Goal: Task Accomplishment & Management: Use online tool/utility

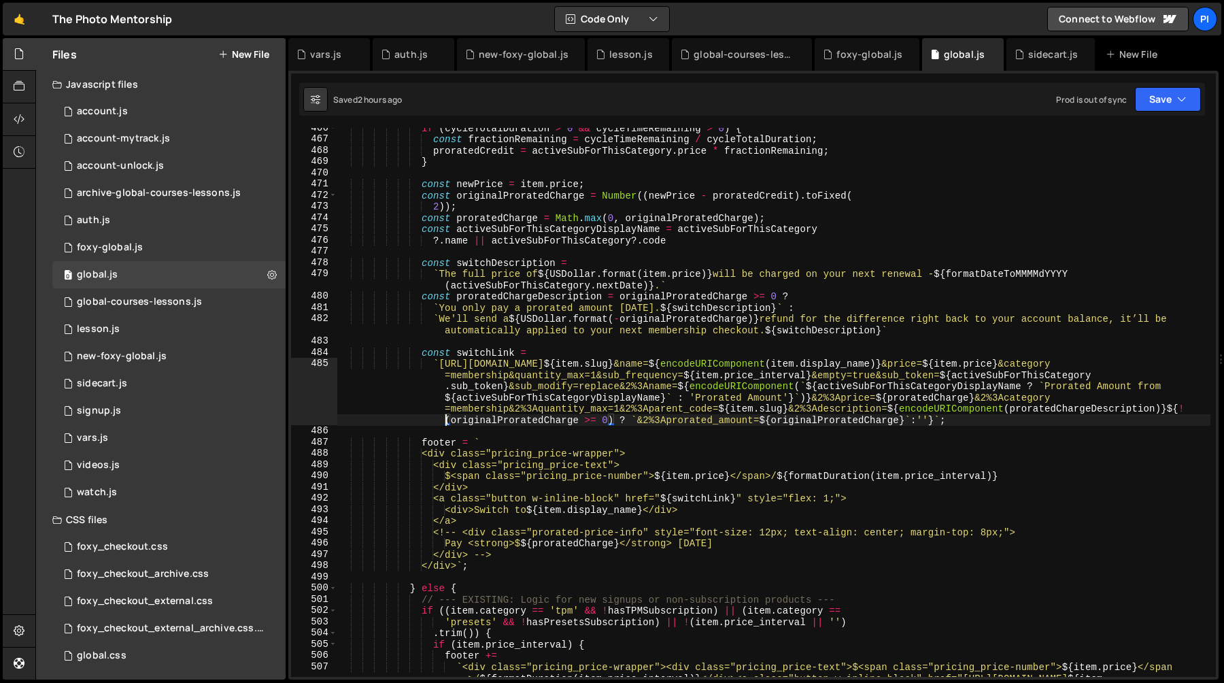
scroll to position [5246, 0]
click at [23, 17] on link "🤙" at bounding box center [19, 19] width 33 height 33
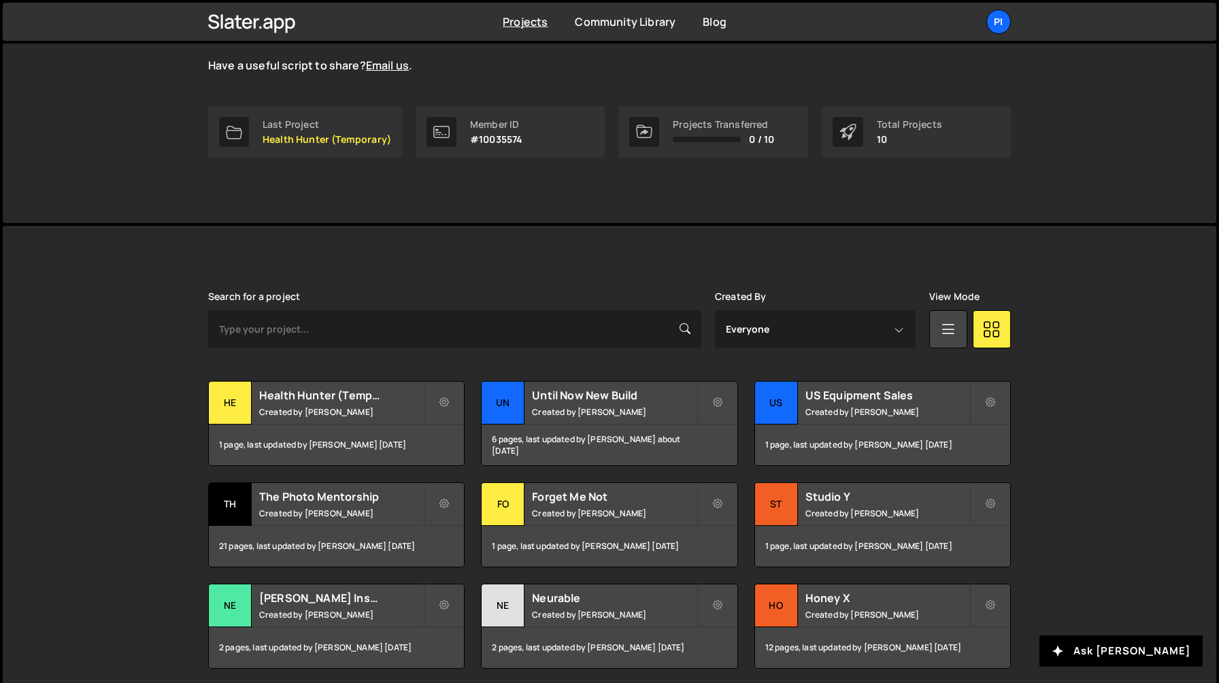
scroll to position [321, 0]
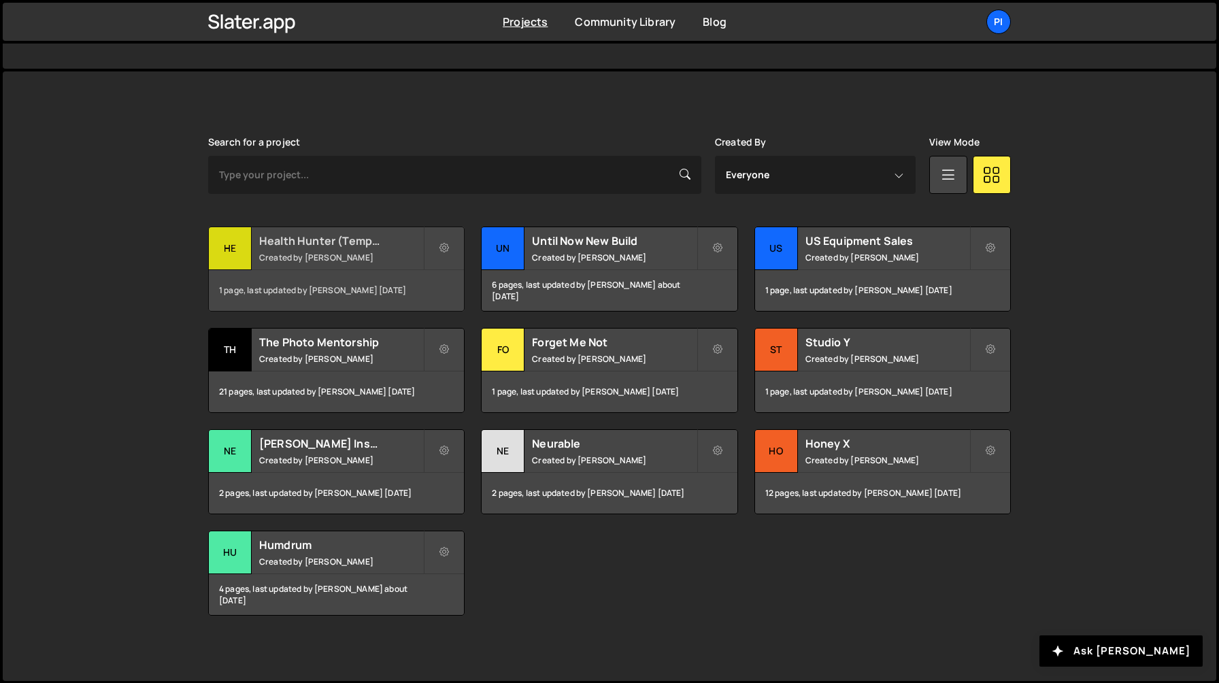
click at [296, 245] on h2 "Health Hunter (Temporary)" at bounding box center [341, 240] width 164 height 15
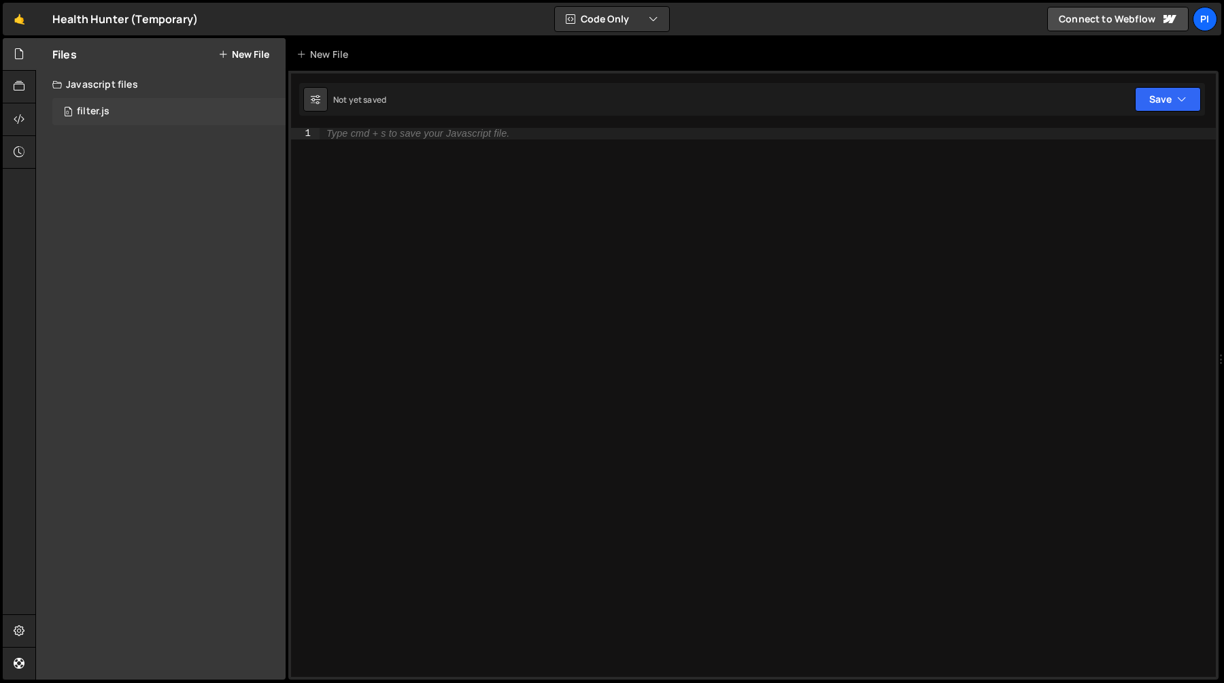
click at [114, 101] on div "0 filter.js 0" at bounding box center [168, 111] width 233 height 27
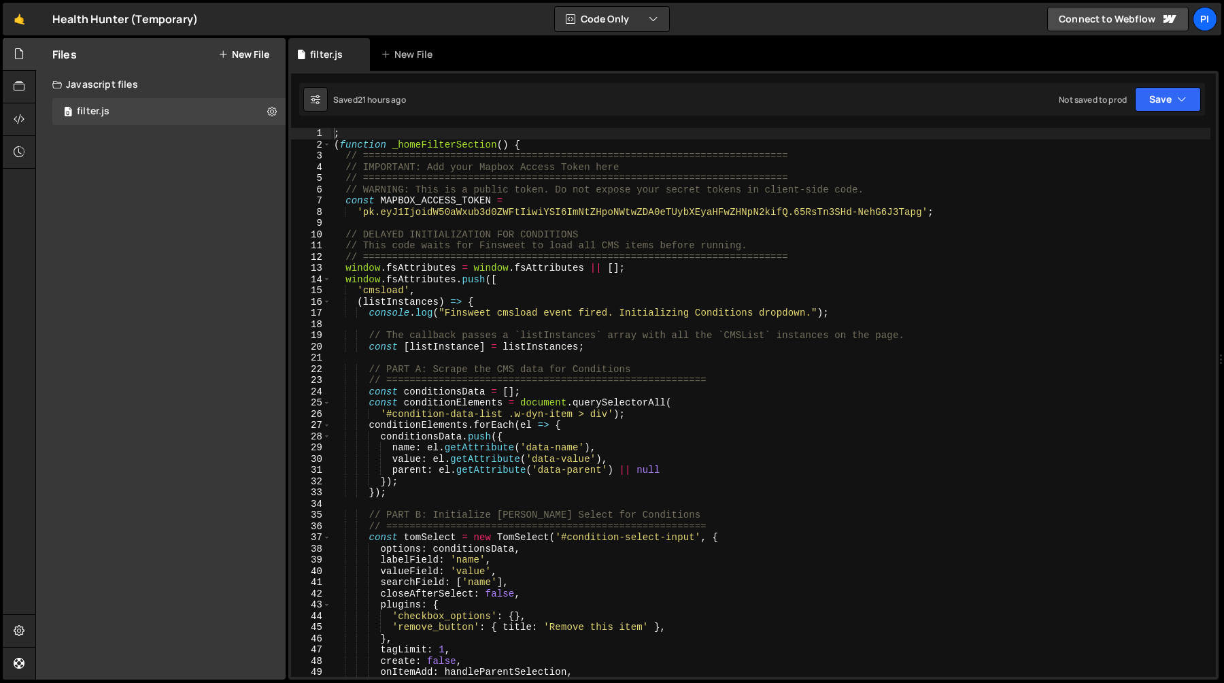
type textarea "'#condition-data-list .w-dyn-item > div');"
click at [645, 418] on div "; ( function _homeFilterSection ( ) { // ======================================…" at bounding box center [770, 413] width 879 height 571
